Goal: Information Seeking & Learning: Understand process/instructions

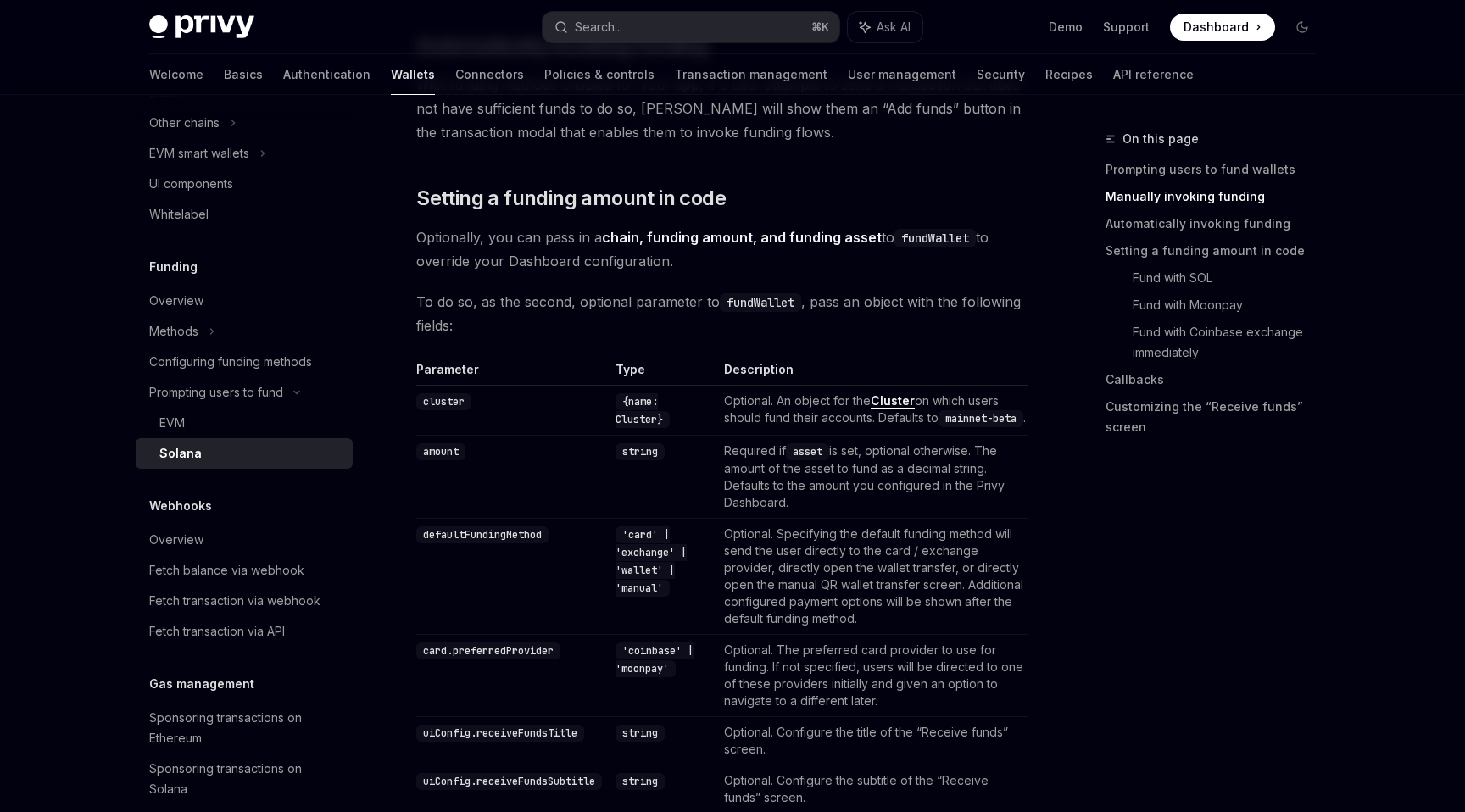
scroll to position [1161, 0]
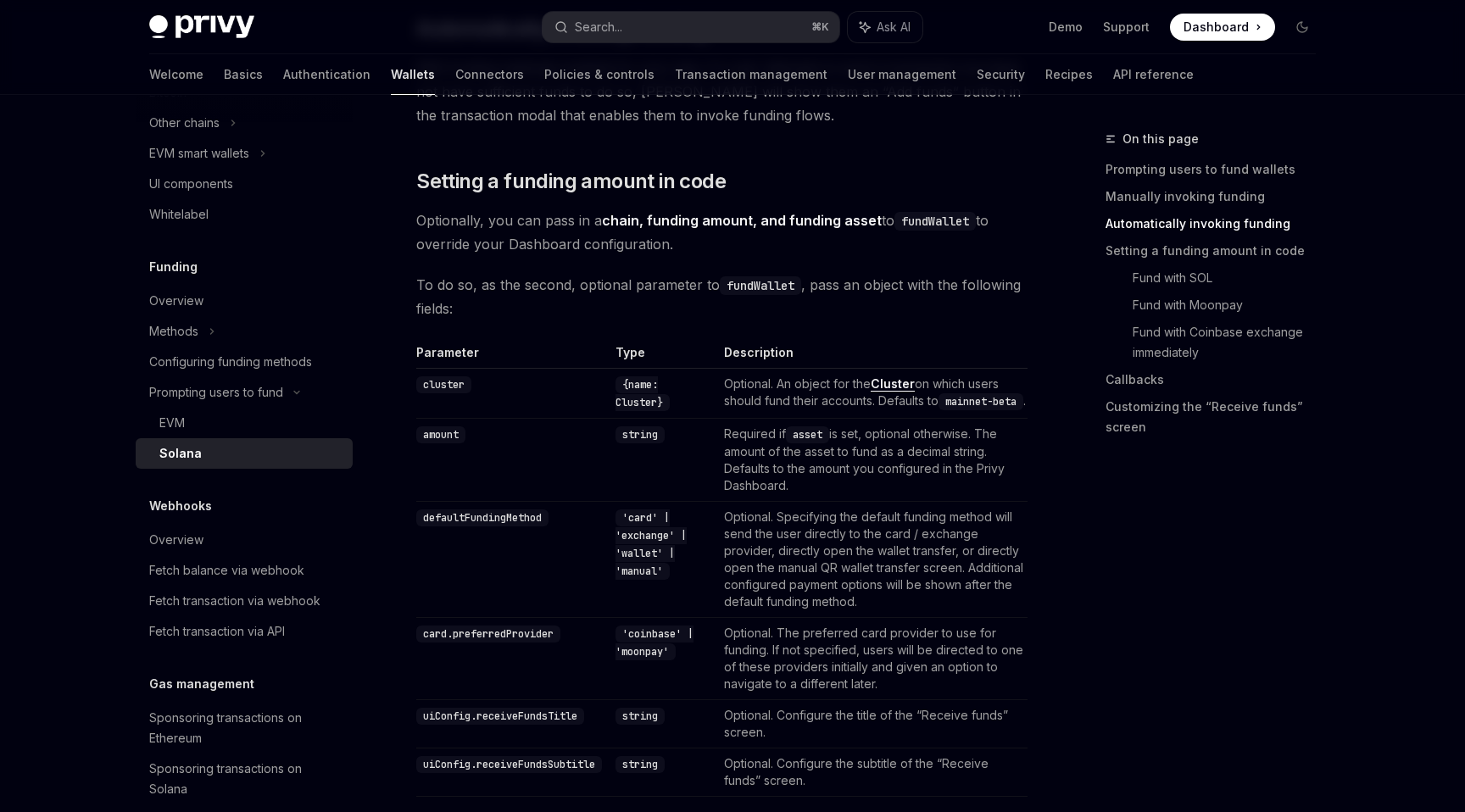
click at [643, 537] on code "'card' | 'exchange' | 'wallet' | 'manual'" at bounding box center [651, 544] width 71 height 71
click at [646, 553] on code "'card' | 'exchange' | 'wallet' | 'manual'" at bounding box center [651, 544] width 71 height 71
click at [644, 568] on code "'card' | 'exchange' | 'wallet' | 'manual'" at bounding box center [651, 544] width 71 height 71
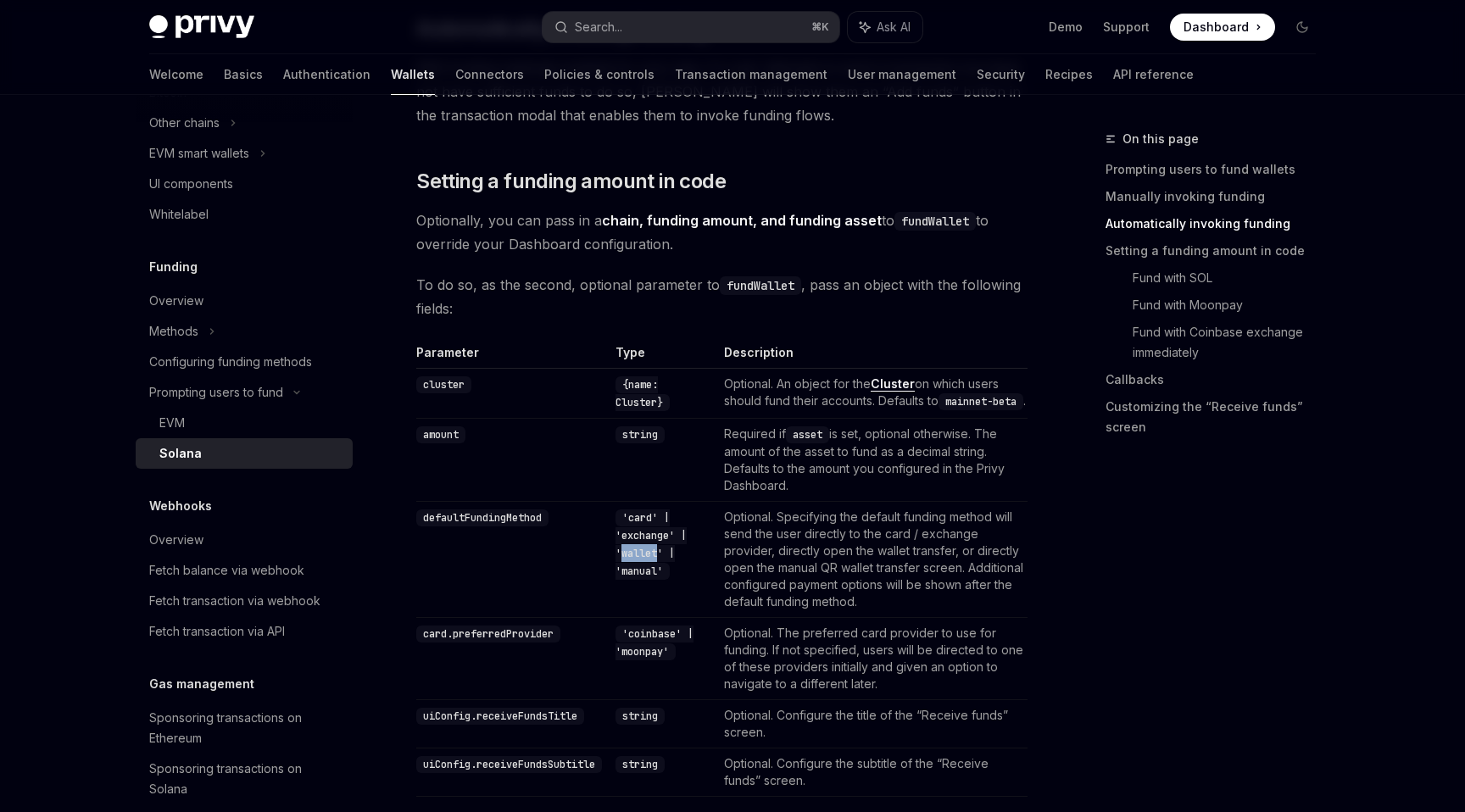
click at [644, 568] on code "'card' | 'exchange' | 'wallet' | 'manual'" at bounding box center [651, 544] width 71 height 71
click at [645, 580] on code "'card' | 'exchange' | 'wallet' | 'manual'" at bounding box center [651, 544] width 71 height 71
click at [654, 536] on code "'card' | 'exchange' | 'wallet' | 'manual'" at bounding box center [651, 544] width 71 height 71
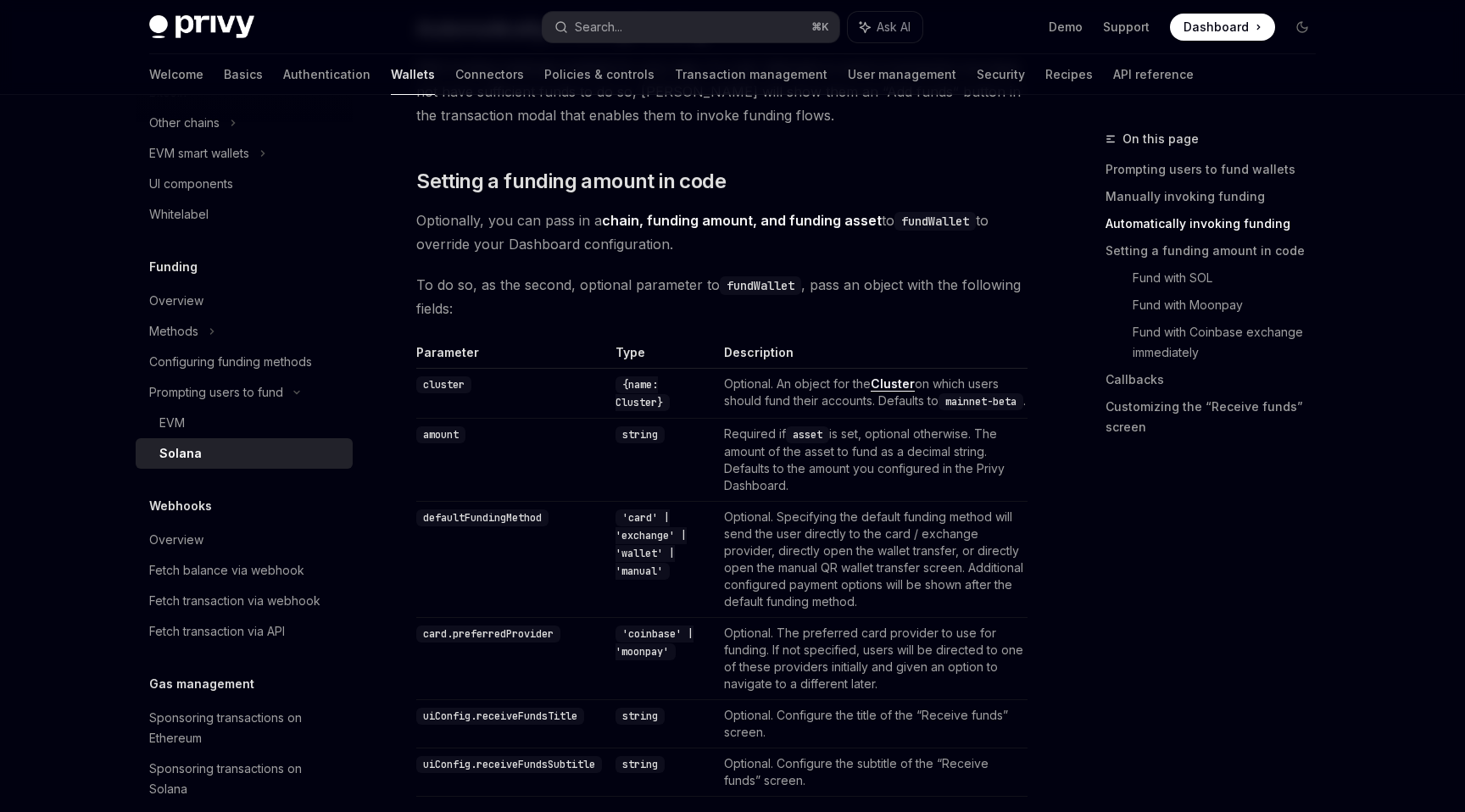
click at [656, 551] on code "'card' | 'exchange' | 'wallet' | 'manual'" at bounding box center [651, 544] width 71 height 71
click at [648, 568] on code "'card' | 'exchange' | 'wallet' | 'manual'" at bounding box center [651, 544] width 71 height 71
click at [648, 580] on code "'card' | 'exchange' | 'wallet' | 'manual'" at bounding box center [651, 544] width 71 height 71
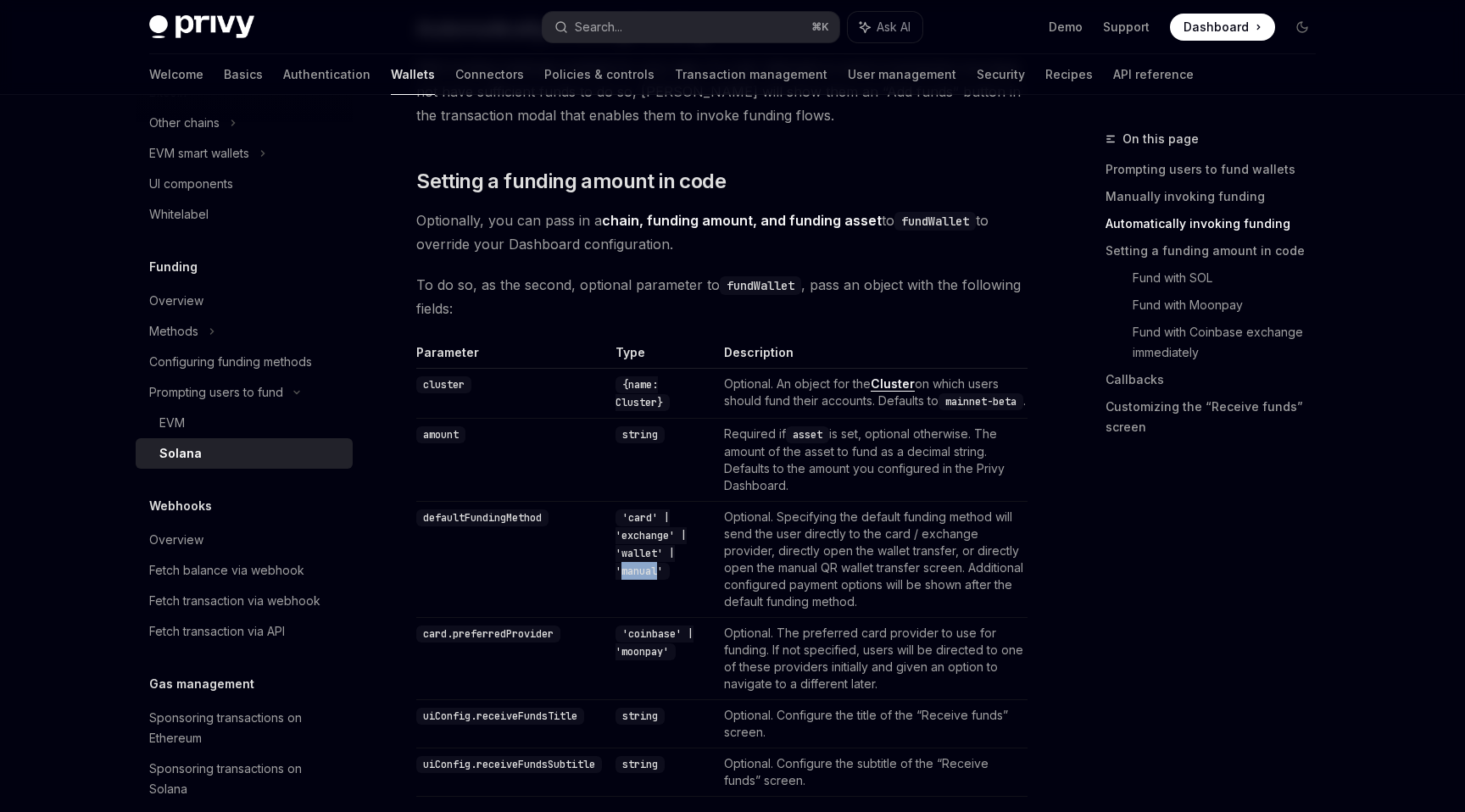
click at [648, 580] on code "'card' | 'exchange' | 'wallet' | 'manual'" at bounding box center [651, 544] width 71 height 71
click at [648, 575] on code "'card' | 'exchange' | 'wallet' | 'manual'" at bounding box center [651, 544] width 71 height 71
click at [655, 580] on code "'card' | 'exchange' | 'wallet' | 'manual'" at bounding box center [651, 544] width 71 height 71
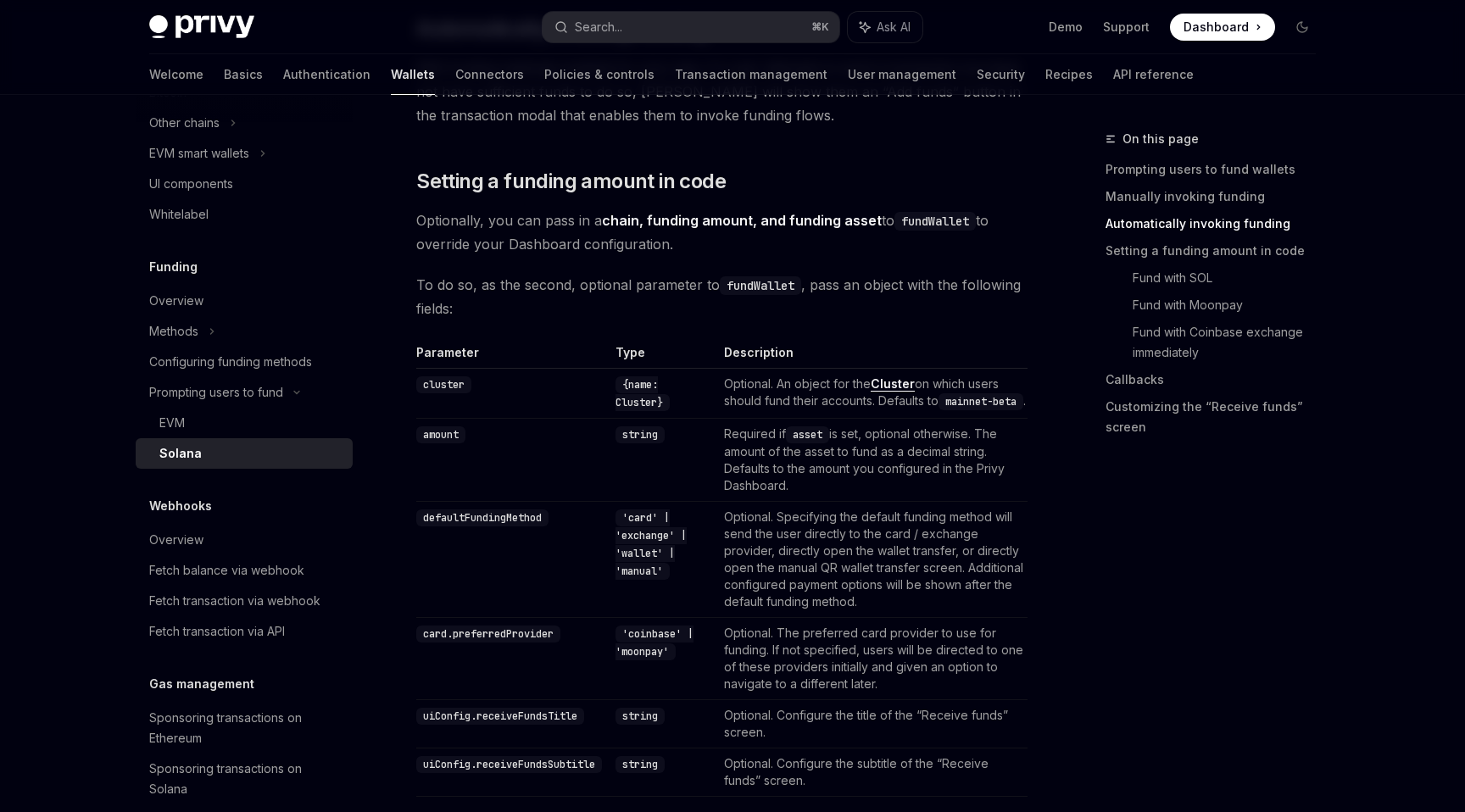
click at [660, 661] on code "'coinbase' | 'moonpay'" at bounding box center [655, 643] width 78 height 35
click at [654, 649] on code "'coinbase' | 'moonpay'" at bounding box center [655, 643] width 78 height 35
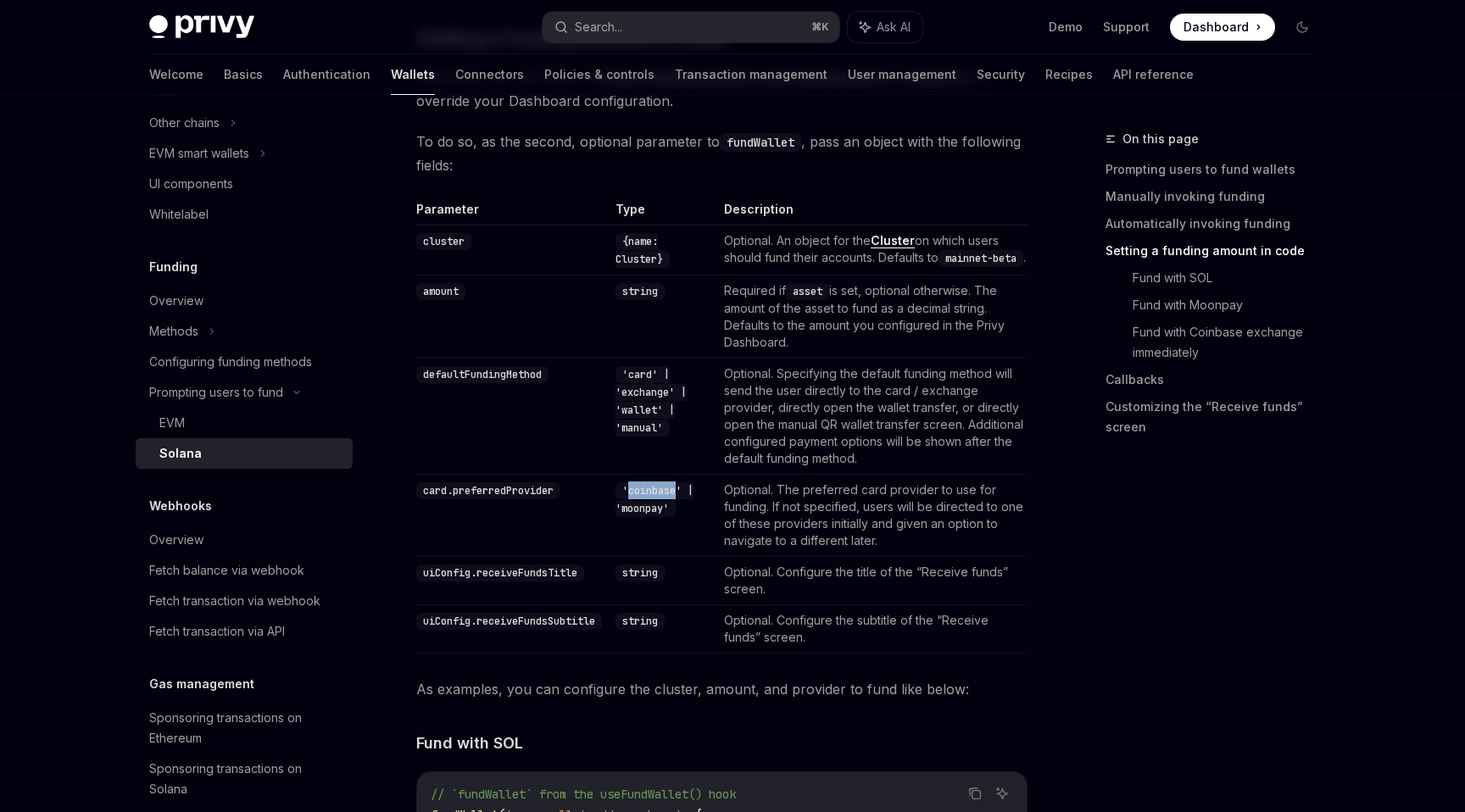
scroll to position [1320, 0]
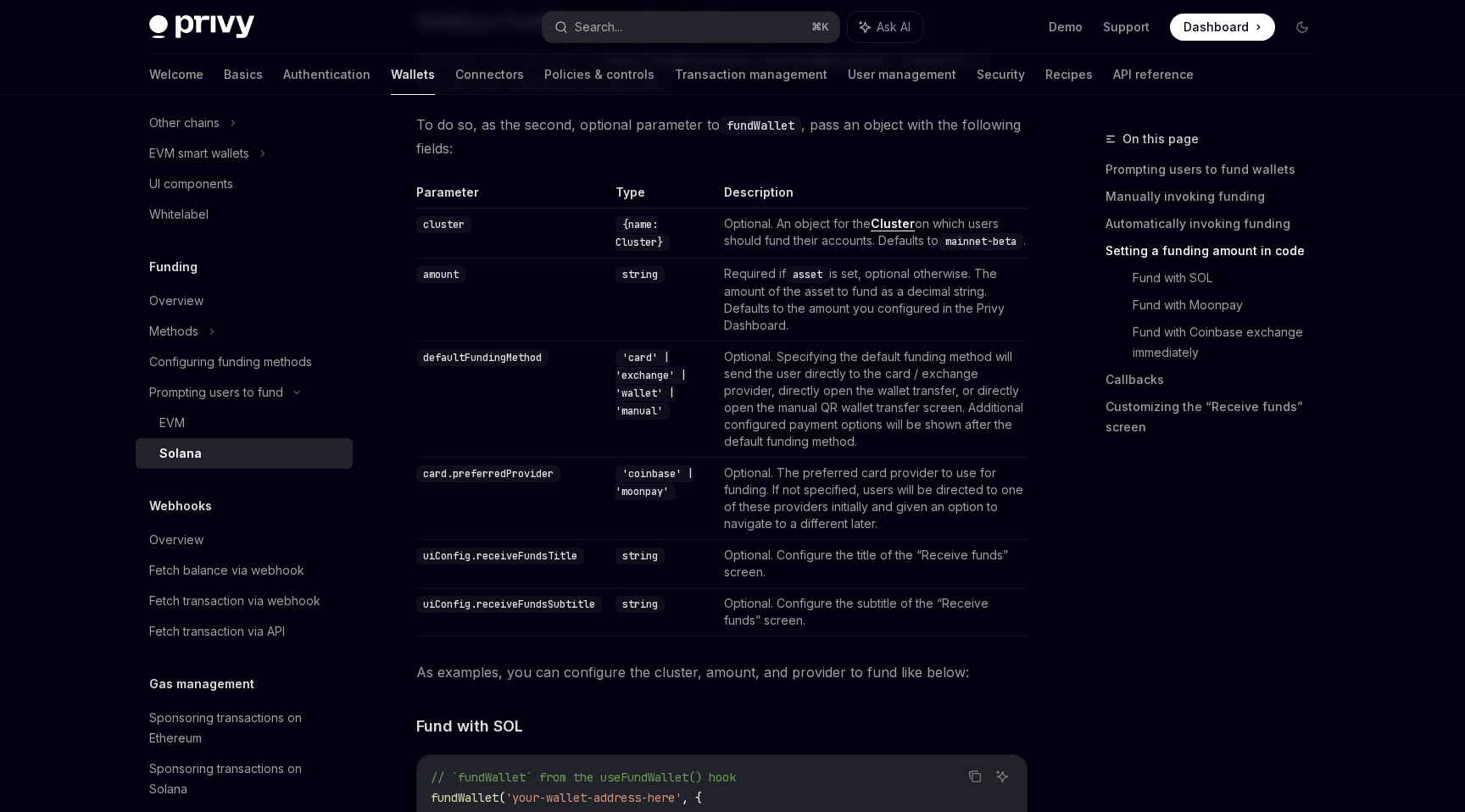
click at [647, 500] on code "'coinbase' | 'moonpay'" at bounding box center [655, 482] width 78 height 35
click at [647, 565] on code "string" at bounding box center [640, 556] width 49 height 17
click at [647, 613] on code "string" at bounding box center [640, 604] width 49 height 17
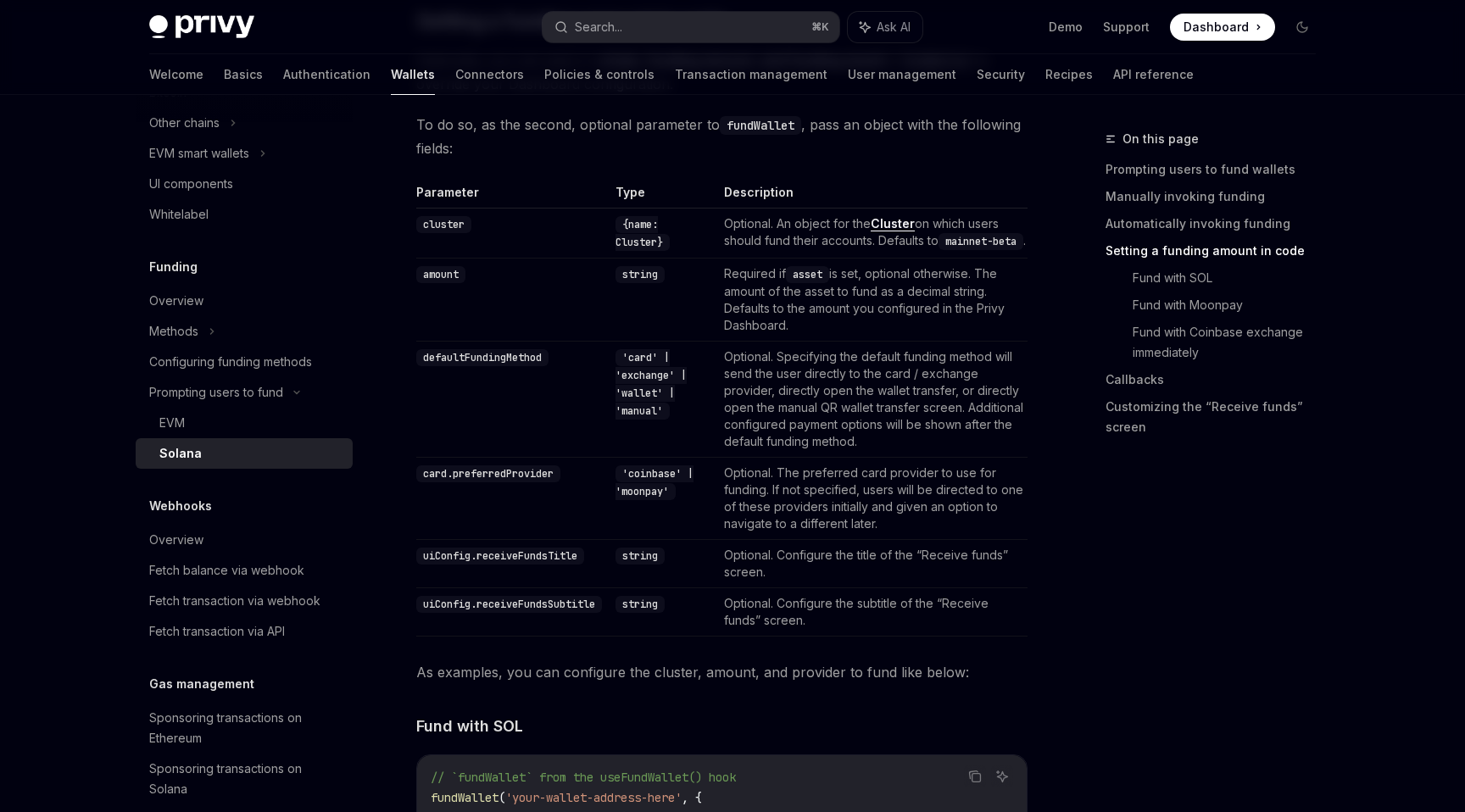
click at [645, 613] on code "string" at bounding box center [640, 604] width 49 height 17
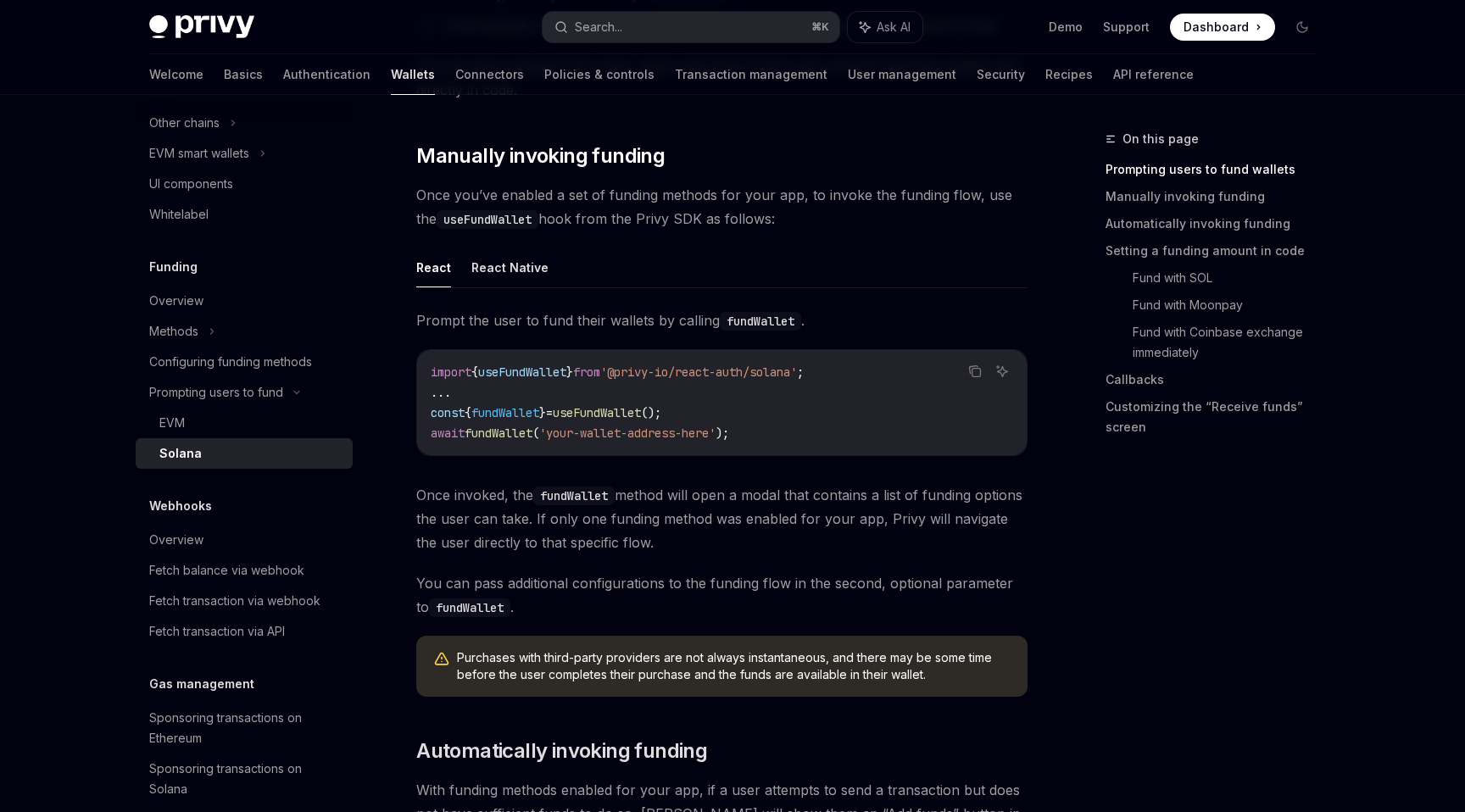
scroll to position [435, 0]
click at [236, 415] on div "EVM" at bounding box center [251, 422] width 183 height 20
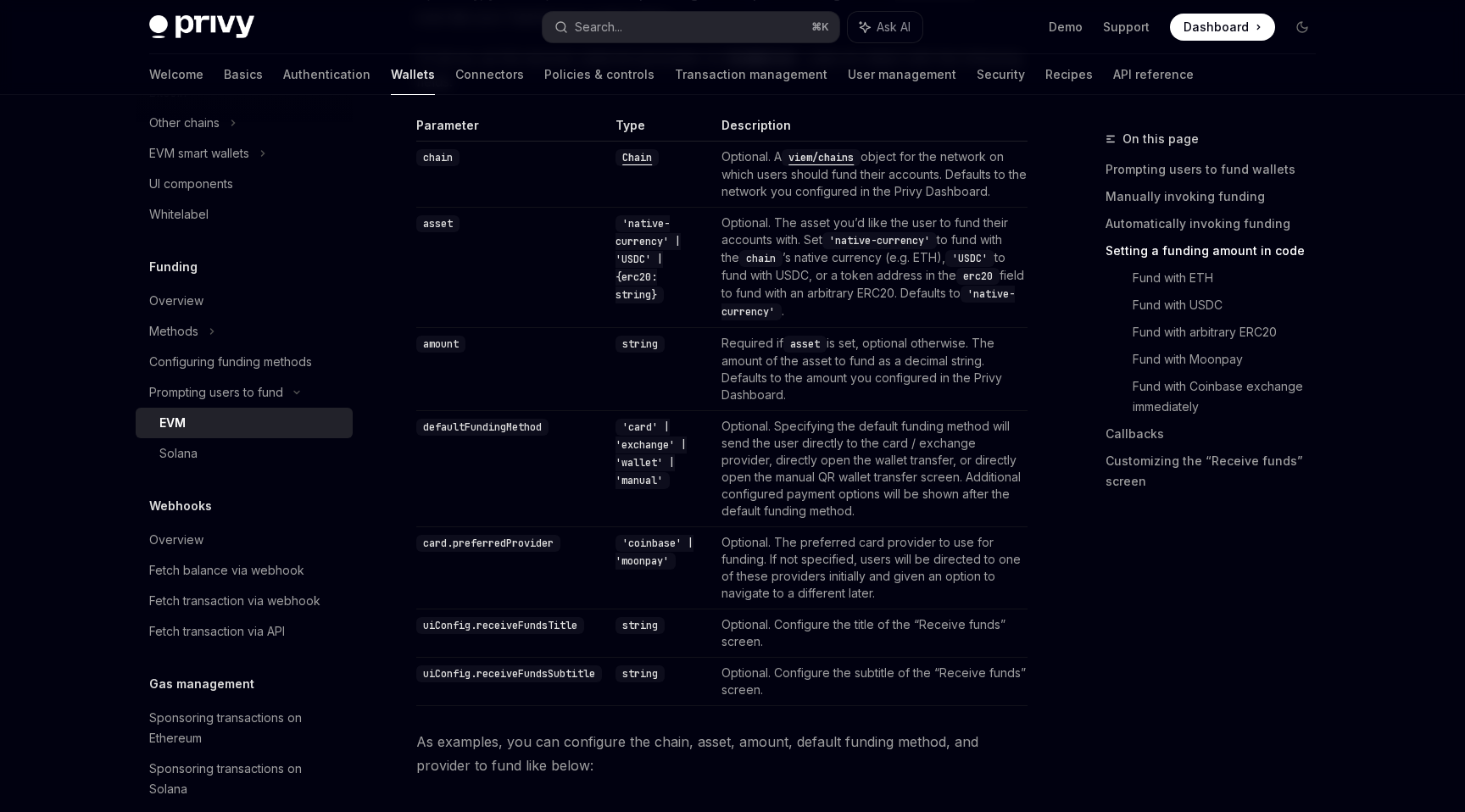
scroll to position [1624, 0]
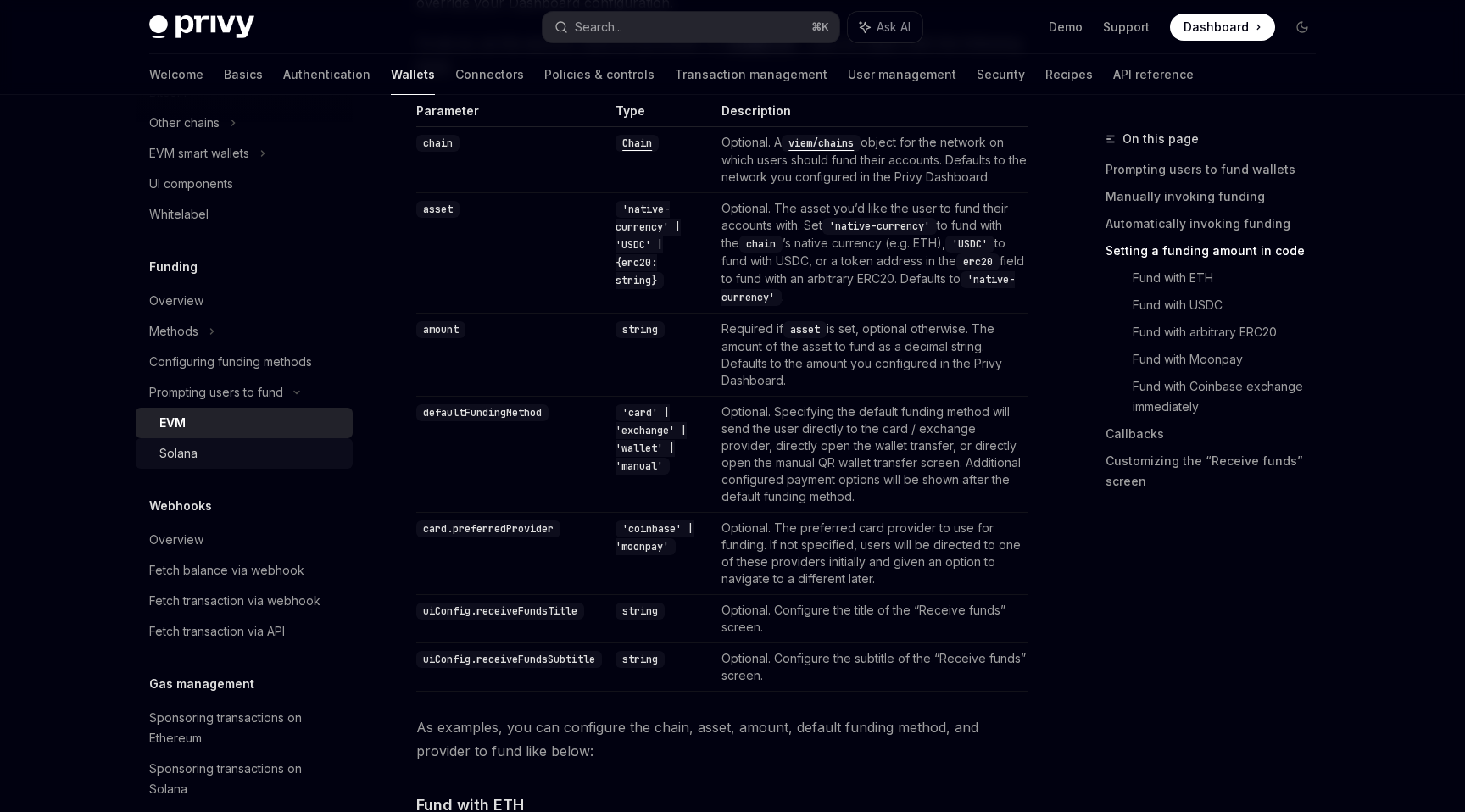
click at [231, 453] on div "Solana" at bounding box center [251, 453] width 183 height 20
type textarea "*"
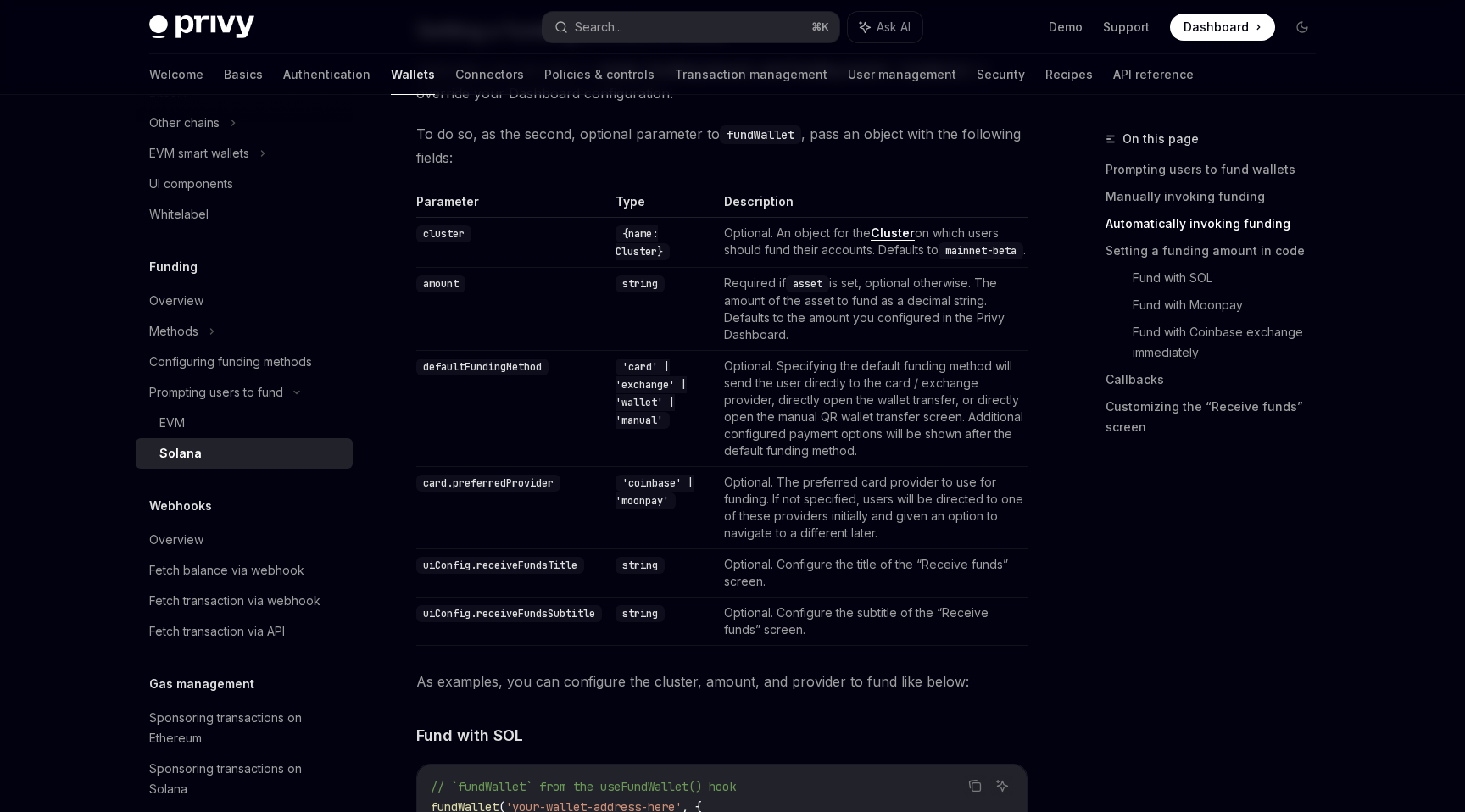
scroll to position [1318, 0]
